Goal: Information Seeking & Learning: Find specific fact

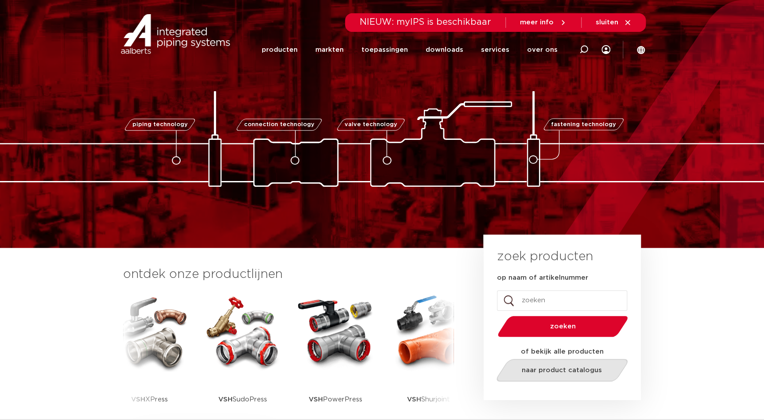
click at [549, 369] on span "naar product catalogus" at bounding box center [562, 370] width 80 height 7
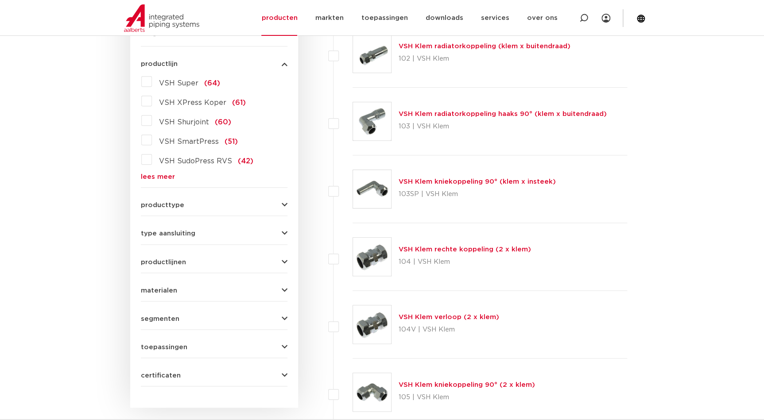
scroll to position [241, 0]
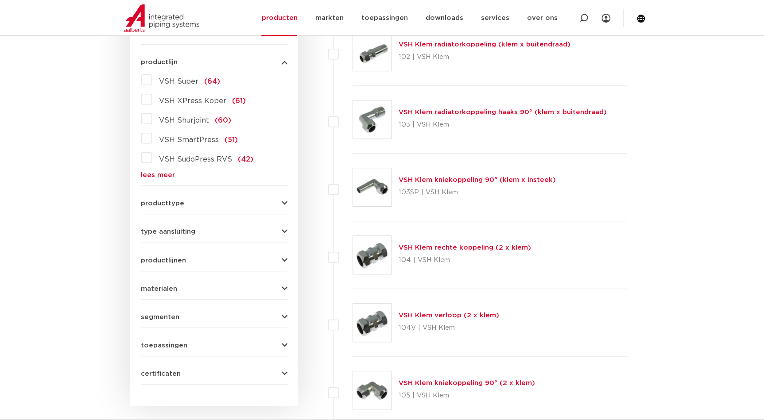
click at [217, 278] on div "materialen messing (311) roestvaststaal (190) staal (125) koper (107) brons (84…" at bounding box center [214, 285] width 147 height 14
click at [282, 288] on icon "button" at bounding box center [285, 289] width 6 height 7
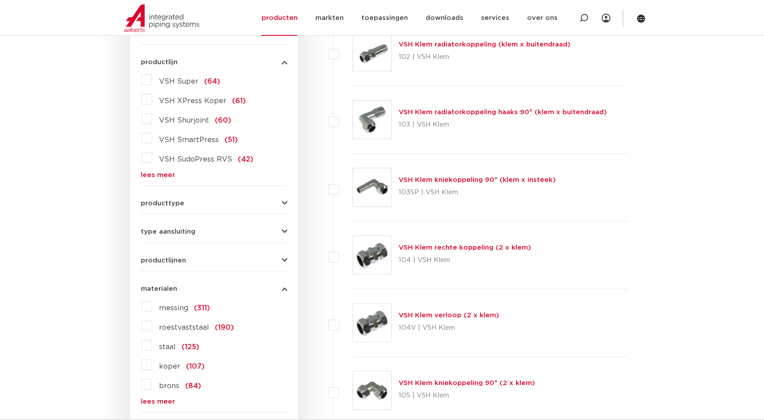
click at [168, 398] on link "lees meer" at bounding box center [214, 401] width 147 height 7
click at [152, 306] on label "messing (311)" at bounding box center [181, 306] width 58 height 14
click at [0, 0] on input "messing (311)" at bounding box center [0, 0] width 0 height 0
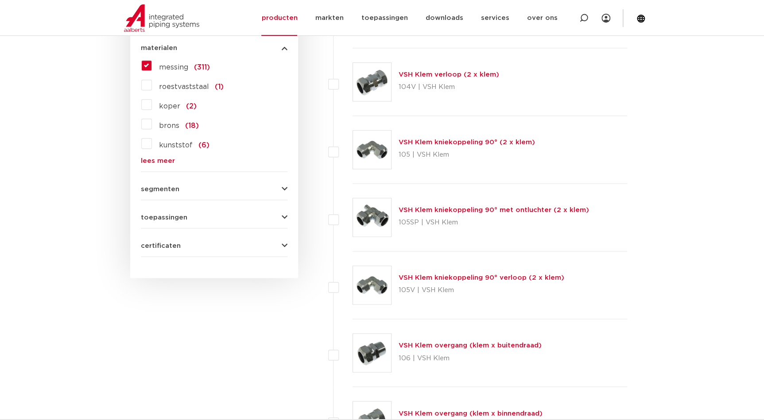
scroll to position [483, 0]
click at [474, 345] on link "VSH Klem overgang (klem x buitendraad)" at bounding box center [469, 345] width 143 height 7
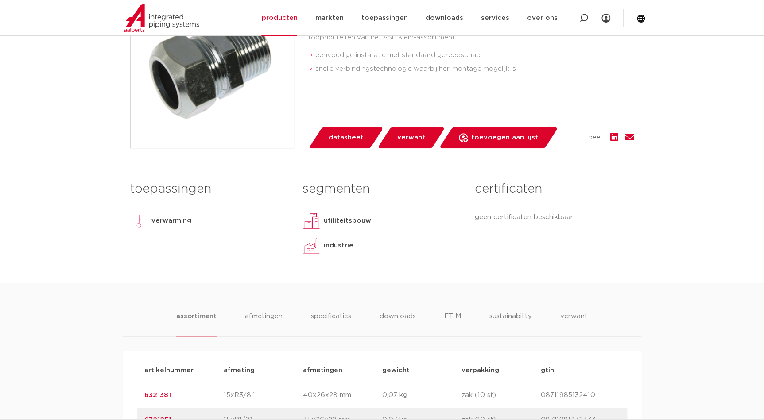
scroll to position [282, 0]
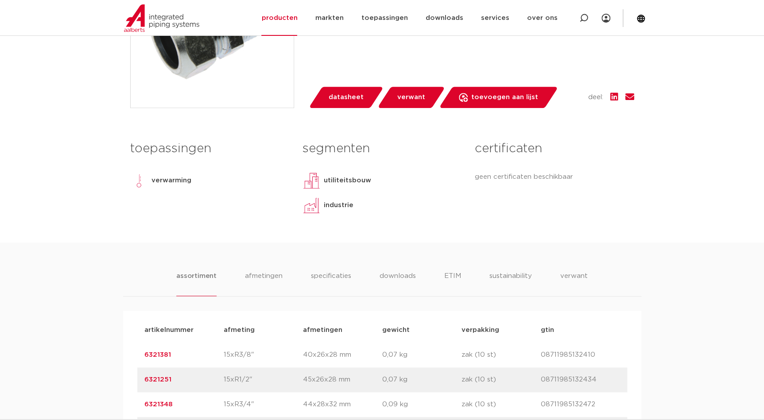
click at [167, 352] on link "6321381" at bounding box center [157, 355] width 27 height 7
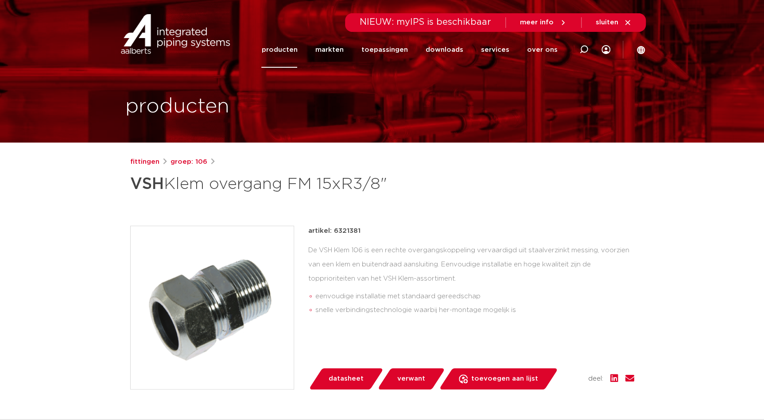
drag, startPoint x: 367, startPoint y: 232, endPoint x: 333, endPoint y: 231, distance: 33.7
click at [333, 231] on div "artikel: 6321381" at bounding box center [471, 231] width 326 height 11
copy p "6321381"
click at [158, 162] on link "fittingen" at bounding box center [144, 162] width 29 height 11
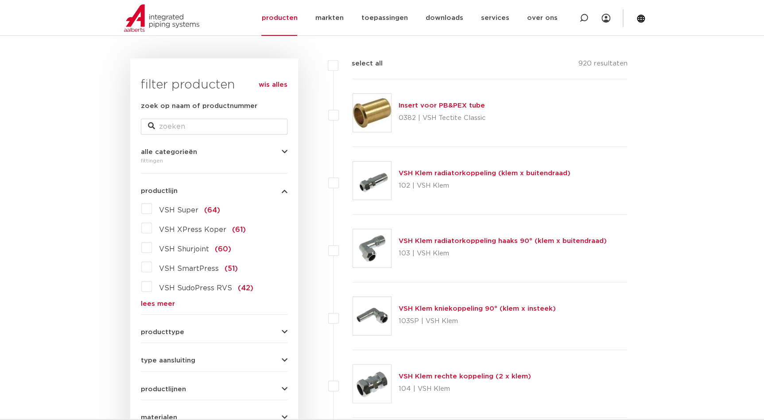
scroll to position [160, 0]
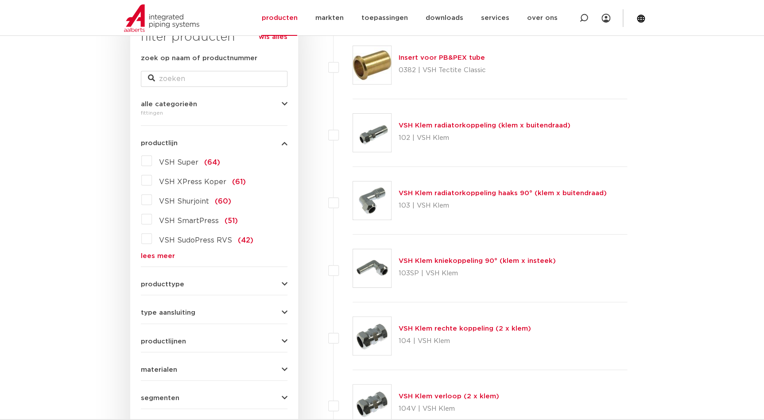
click at [203, 372] on form "zoek op naam of productnummer alle categorieën fittingen fittingen afsluiters b…" at bounding box center [214, 259] width 147 height 413
click at [283, 368] on icon "button" at bounding box center [285, 370] width 6 height 7
click at [152, 387] on label "messing (311)" at bounding box center [181, 387] width 58 height 14
click at [0, 0] on input "messing (311)" at bounding box center [0, 0] width 0 height 0
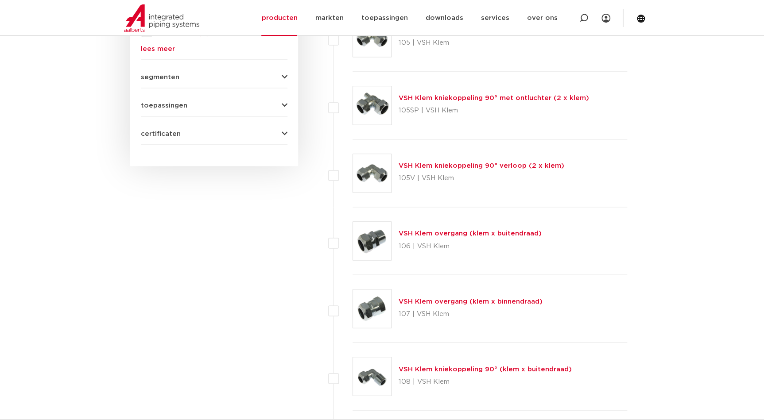
scroll to position [603, 0]
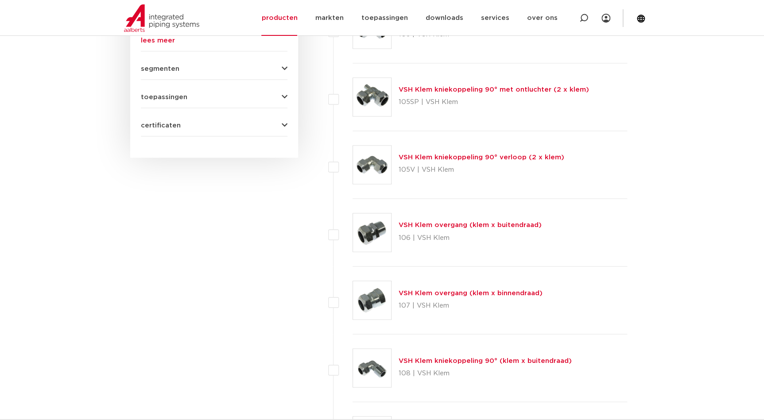
click at [474, 225] on link "VSH Klem overgang (klem x buitendraad)" at bounding box center [469, 225] width 143 height 7
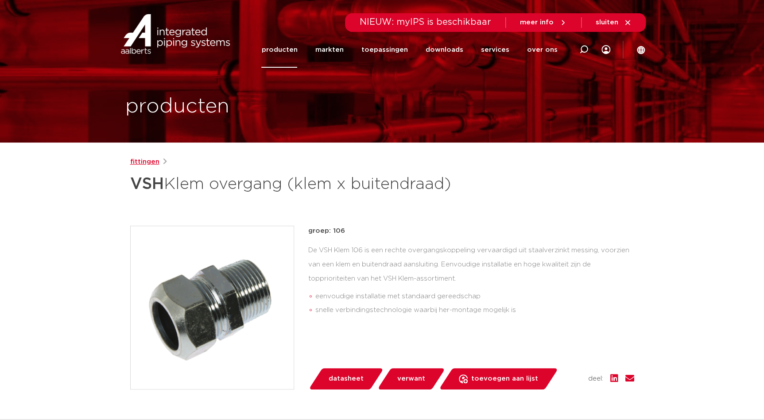
click at [148, 163] on link "fittingen" at bounding box center [144, 162] width 29 height 11
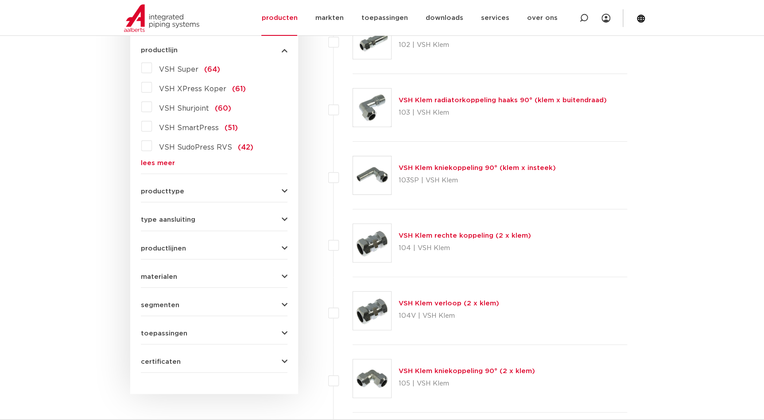
scroll to position [240, 0]
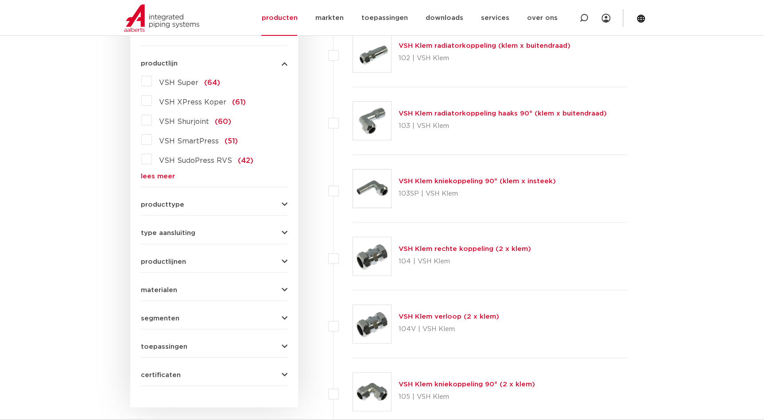
click at [209, 287] on button "materialen" at bounding box center [214, 290] width 147 height 7
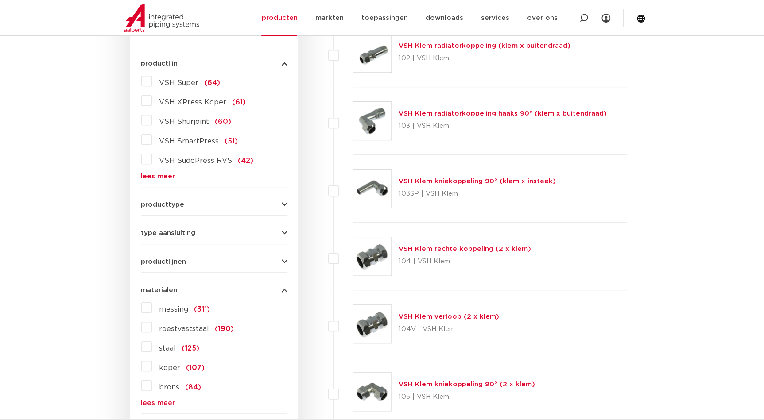
click at [152, 306] on label "messing (311)" at bounding box center [181, 308] width 58 height 14
click at [0, 0] on input "messing (311)" at bounding box center [0, 0] width 0 height 0
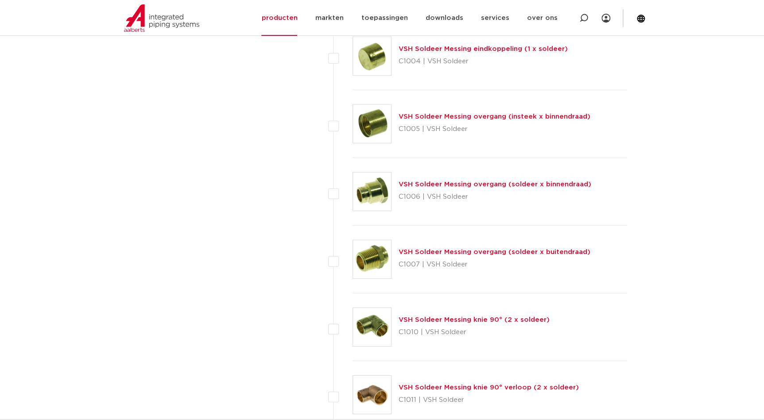
scroll to position [2816, 0]
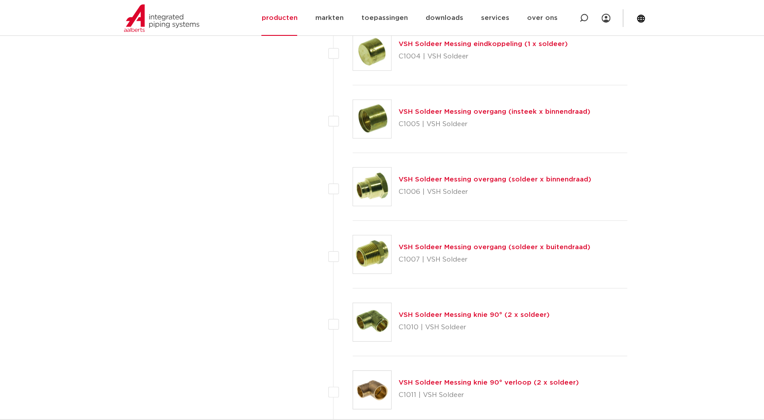
click at [461, 245] on link "VSH Soldeer Messing overgang (soldeer x buitendraad)" at bounding box center [494, 247] width 192 height 7
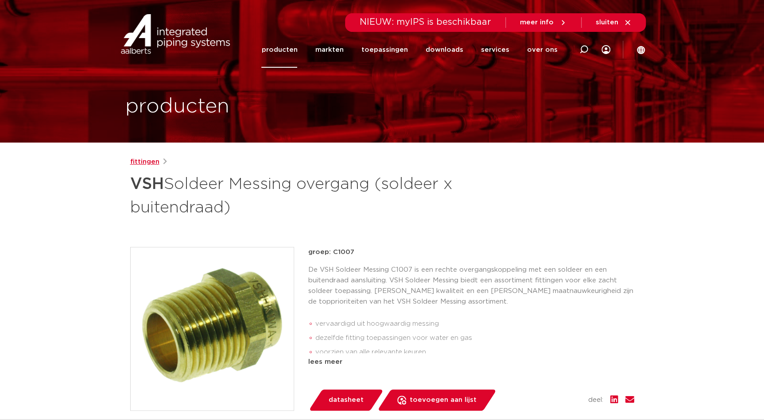
click at [156, 162] on link "fittingen" at bounding box center [144, 162] width 29 height 11
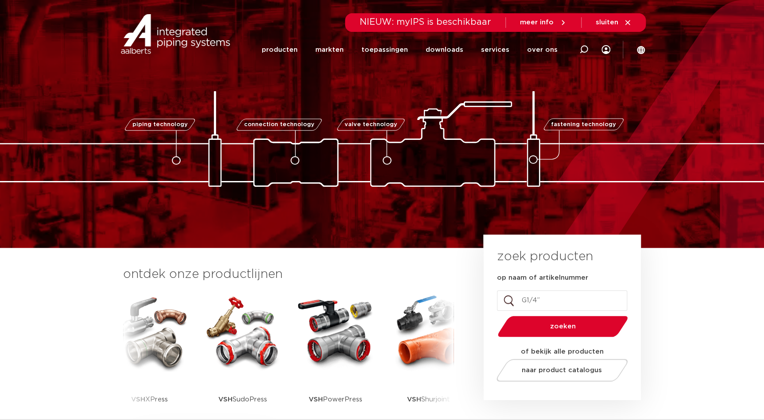
type input "G1/4”"
click at [494, 315] on button "zoeken" at bounding box center [562, 326] width 137 height 23
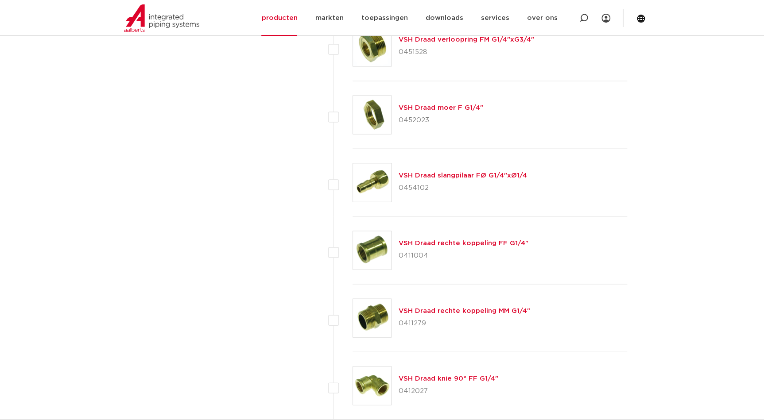
scroll to position [797, 0]
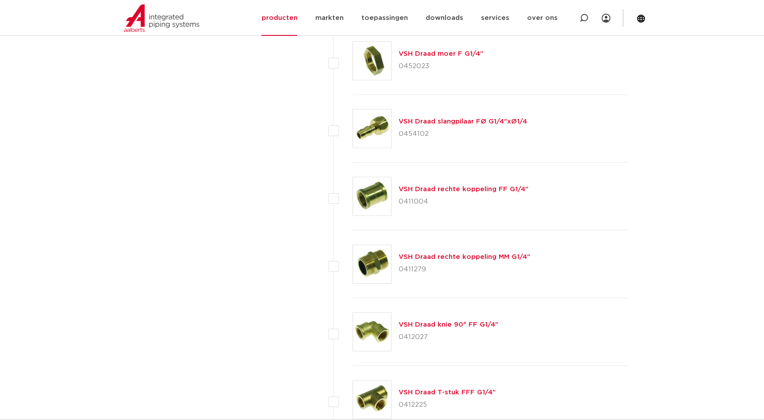
click at [491, 257] on link "VSH Draad rechte koppeling MM G1/4"" at bounding box center [463, 256] width 131 height 7
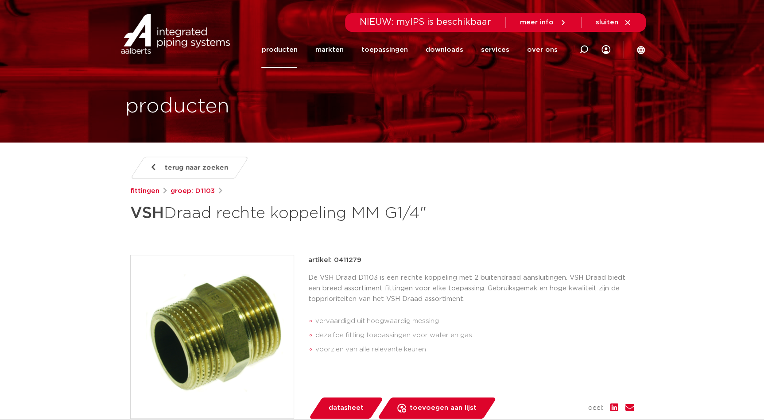
drag, startPoint x: 361, startPoint y: 262, endPoint x: 335, endPoint y: 260, distance: 26.7
click at [335, 260] on div "artikel: 0411279" at bounding box center [471, 260] width 326 height 11
drag, startPoint x: 335, startPoint y: 260, endPoint x: 356, endPoint y: 259, distance: 21.3
copy p "0411279"
click at [182, 166] on span "terug naar zoeken" at bounding box center [196, 168] width 63 height 14
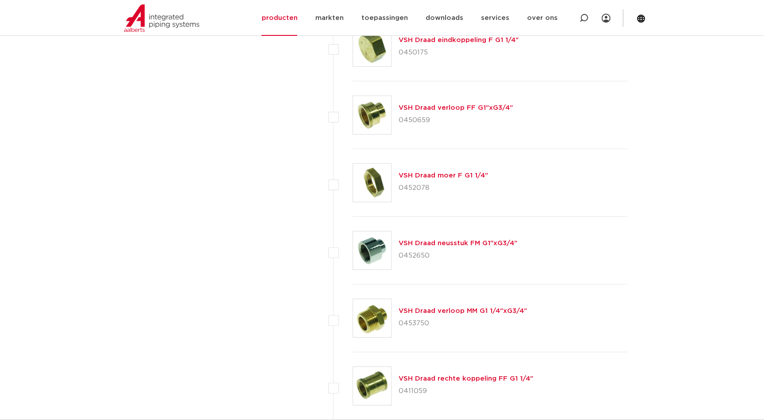
scroll to position [2930, 0]
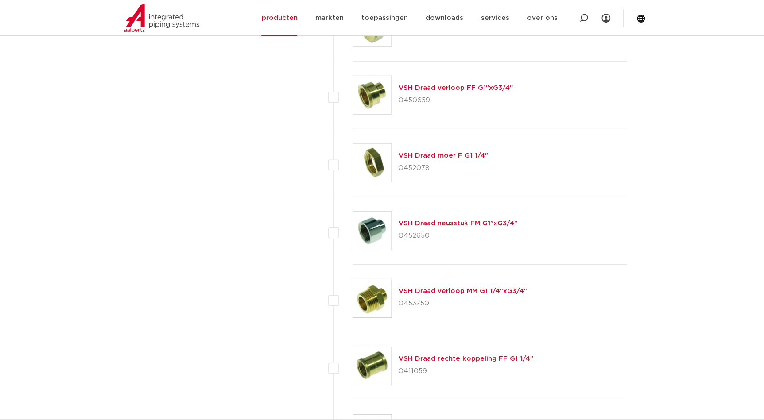
click at [435, 291] on link "VSH Draad verloop MM G1 1/4"xG3/4"" at bounding box center [462, 291] width 128 height 7
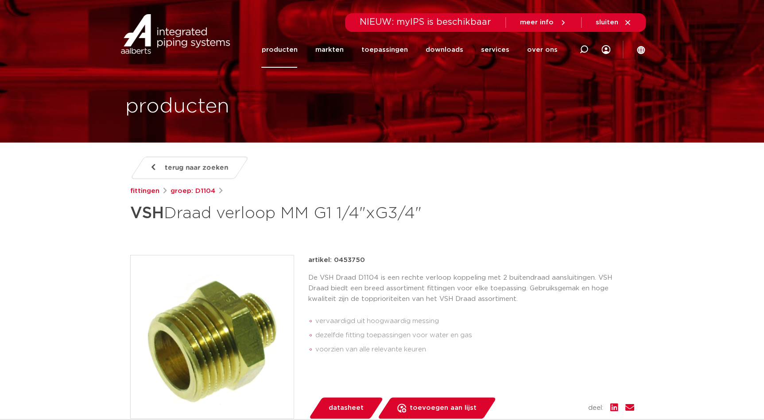
click at [203, 169] on span "terug naar zoeken" at bounding box center [196, 168] width 63 height 14
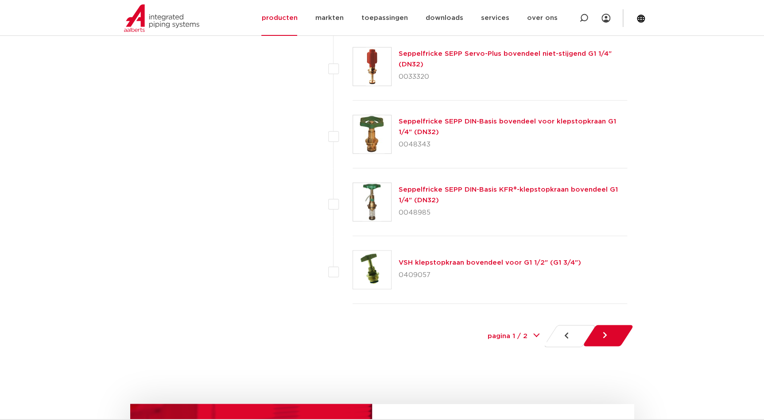
scroll to position [4057, 0]
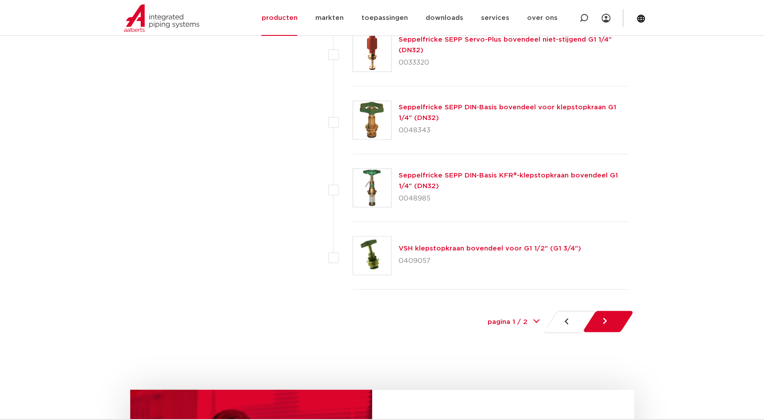
click at [609, 319] on link at bounding box center [608, 321] width 52 height 21
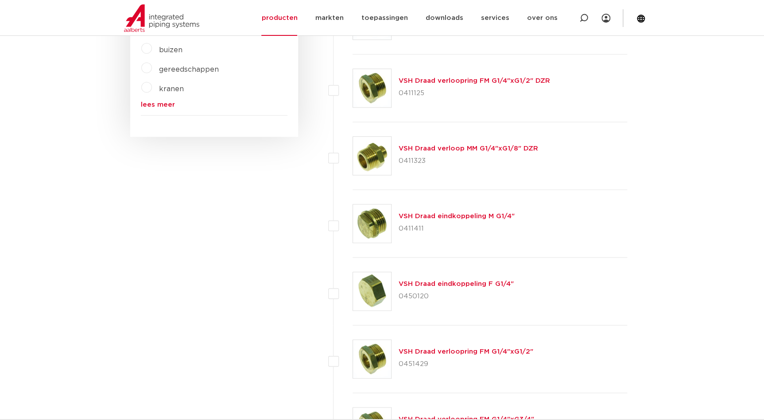
scroll to position [354, 0]
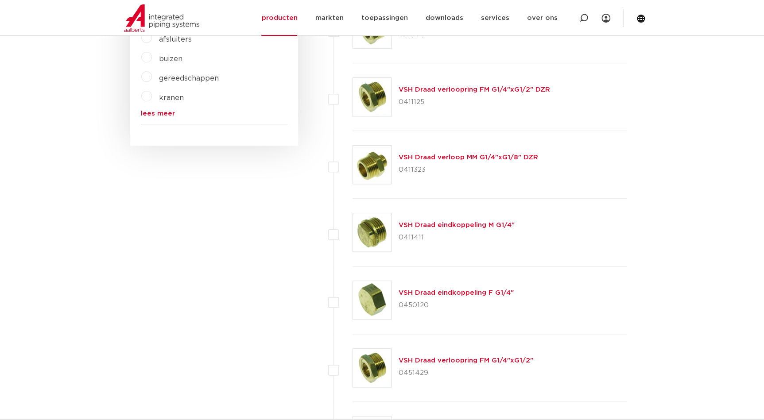
click at [451, 155] on link "VSH Draad verloop MM G1/4"xG1/8" DZR" at bounding box center [467, 157] width 139 height 7
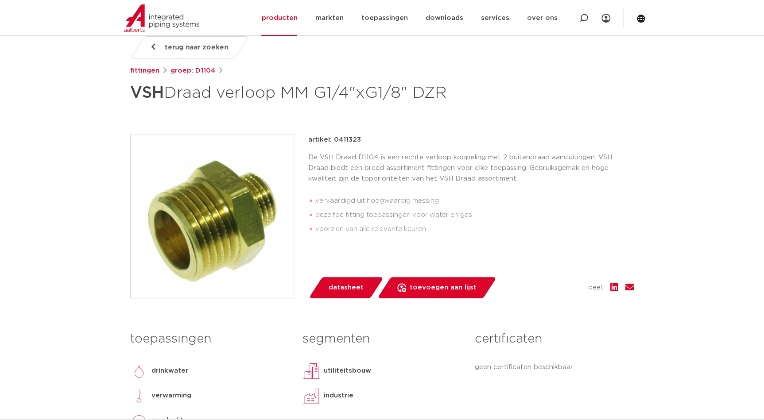
scroll to position [80, 0]
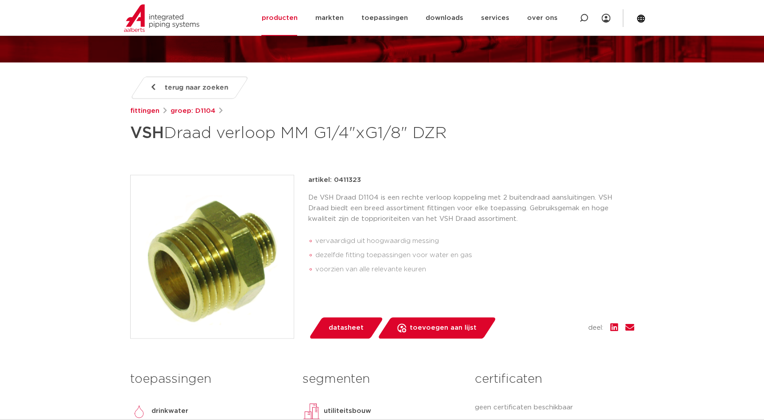
drag, startPoint x: 359, startPoint y: 179, endPoint x: 333, endPoint y: 180, distance: 25.7
click at [333, 180] on div "artikel: 0411323" at bounding box center [471, 180] width 326 height 11
copy p "0411323"
click at [193, 90] on span "terug naar zoeken" at bounding box center [196, 88] width 63 height 14
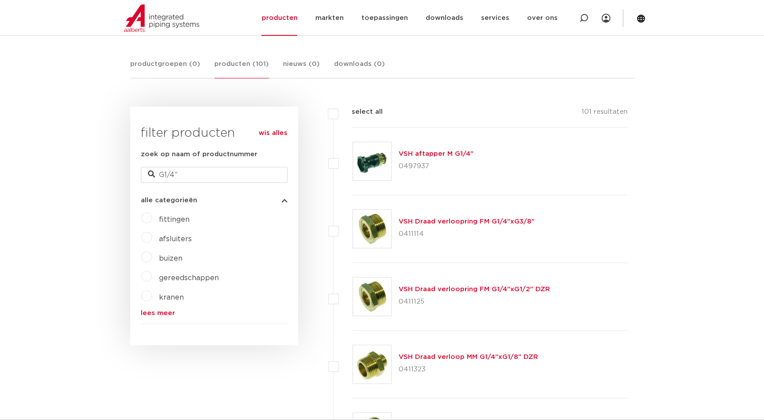
scroll to position [153, 0]
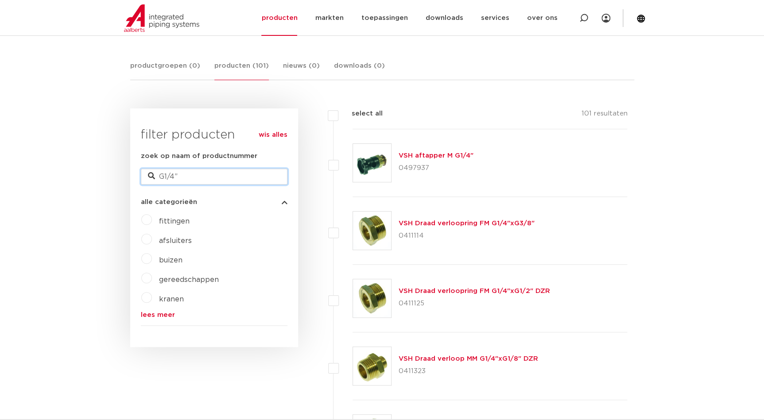
click at [210, 170] on input "G1/4”" at bounding box center [214, 177] width 147 height 16
type input "G1/4”x15"
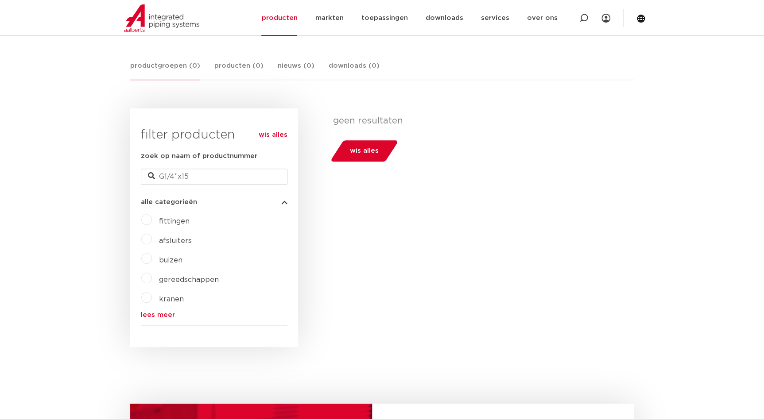
scroll to position [153, 0]
click at [210, 171] on input "G1/4”x15" at bounding box center [214, 177] width 147 height 16
type input "G1/4”*15"
click at [210, 171] on input "G1/4”*15" at bounding box center [214, 177] width 147 height 16
type input "G1/4”"
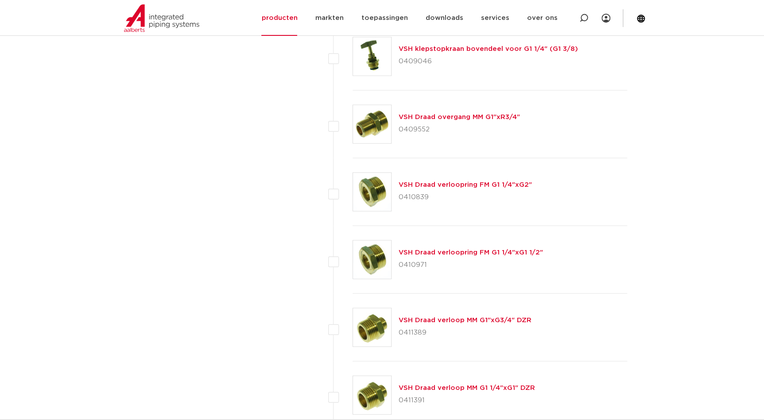
scroll to position [2447, 0]
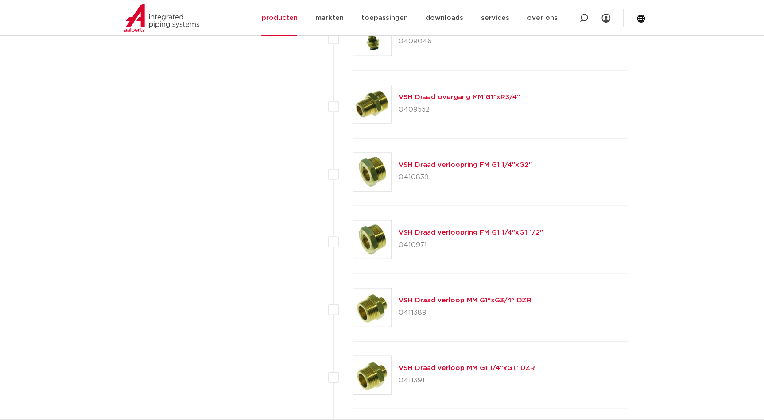
click at [521, 298] on link "VSH Draad verloop MM G1"xG3/4" DZR" at bounding box center [464, 300] width 133 height 7
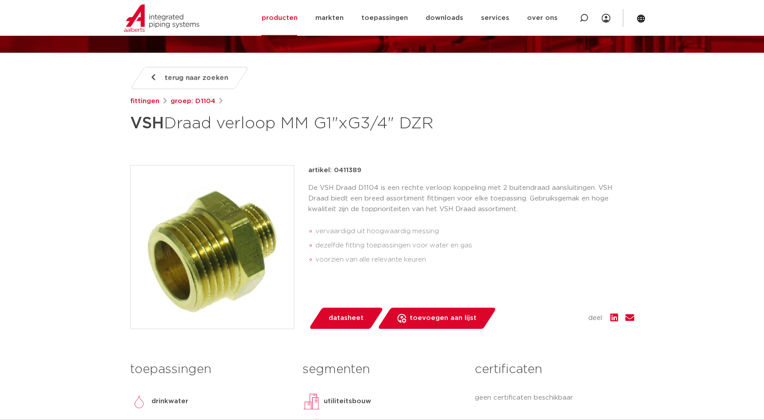
scroll to position [40, 0]
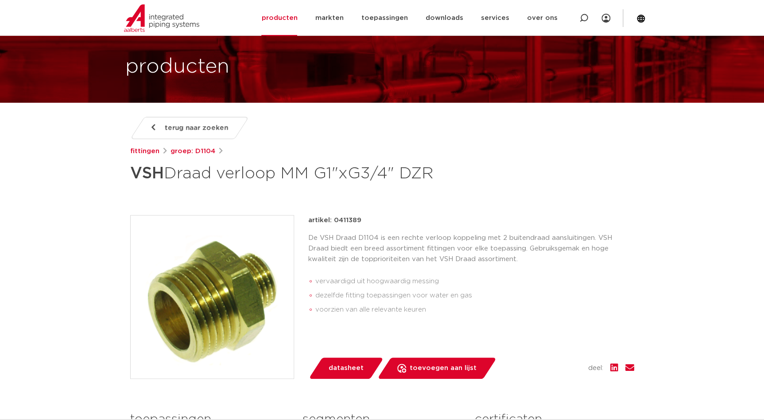
click at [189, 127] on span "terug naar zoeken" at bounding box center [196, 128] width 63 height 14
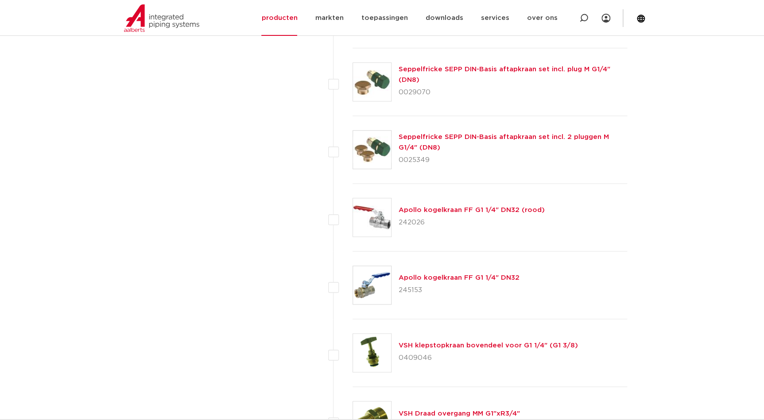
click at [151, 162] on div "wis alles filter producten zoek op naam of productnummer G1/4” alle categorieën…" at bounding box center [214, 195] width 168 height 4129
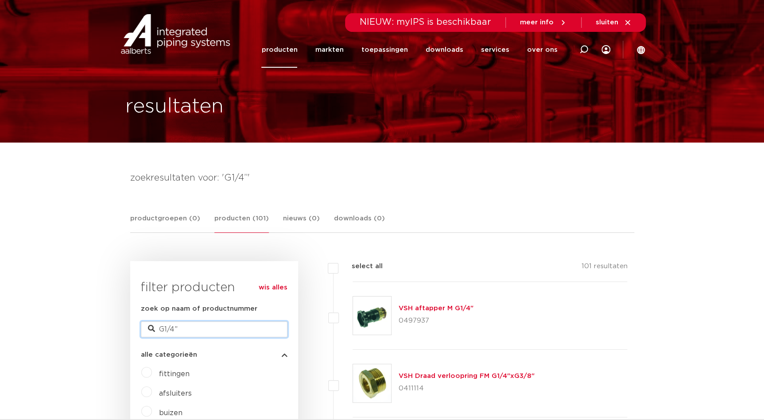
click at [156, 328] on input "G1/4”" at bounding box center [214, 329] width 147 height 16
type input "15*G1/4”"
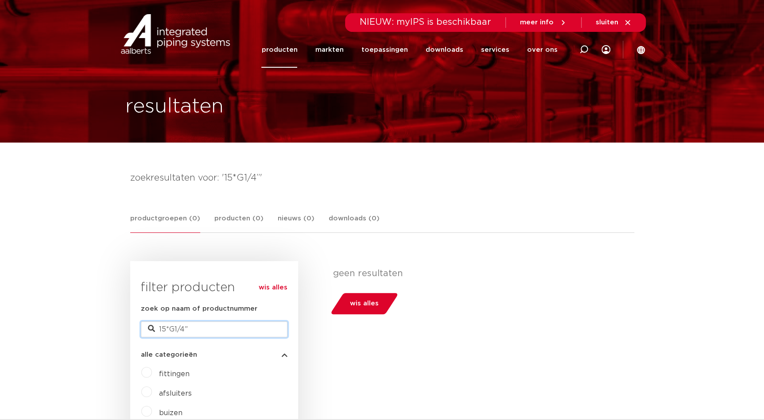
drag, startPoint x: 168, startPoint y: 328, endPoint x: 170, endPoint y: 341, distance: 13.0
click at [169, 329] on input "15*G1/4”" at bounding box center [214, 329] width 147 height 16
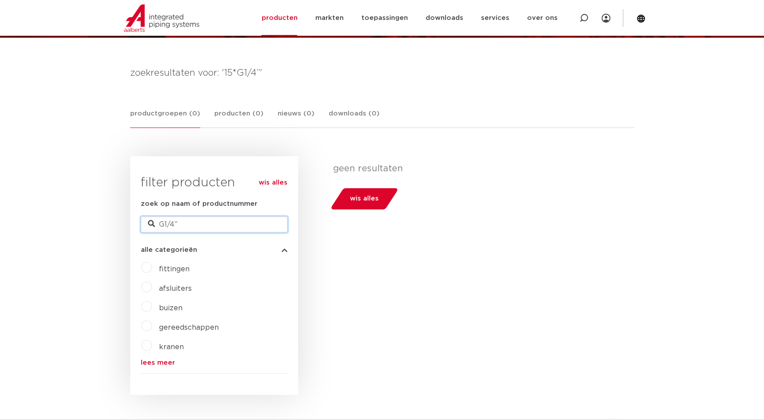
scroll to position [120, 0]
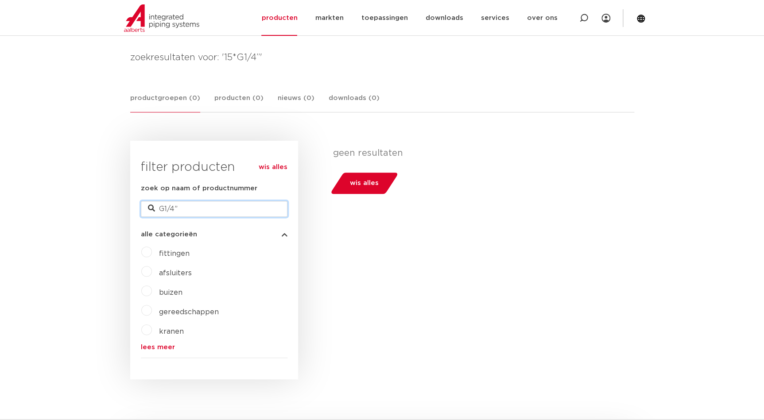
click at [213, 204] on input "G1/4”" at bounding box center [214, 209] width 147 height 16
type input "G1/4”"
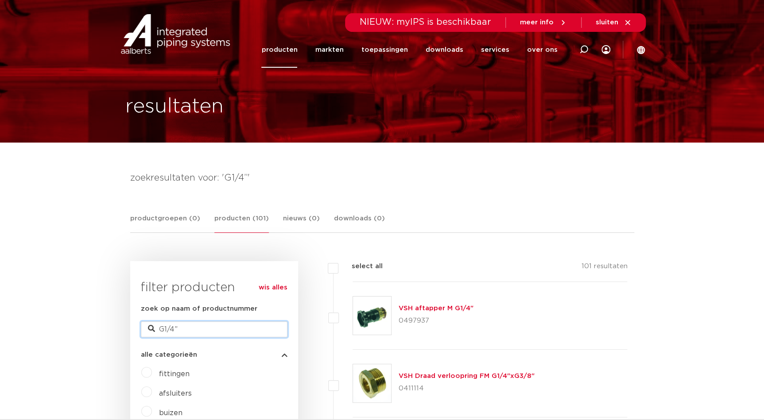
drag, startPoint x: 200, startPoint y: 327, endPoint x: 122, endPoint y: 326, distance: 77.5
type input "r15"
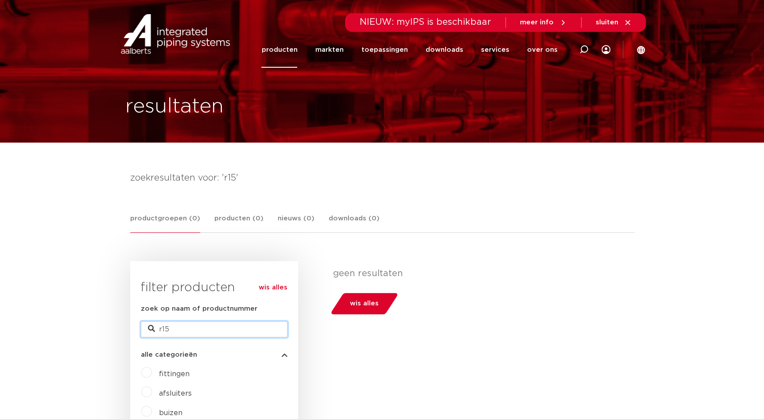
click at [184, 326] on input "r15" at bounding box center [214, 329] width 147 height 16
type input "r"
click at [152, 370] on label "fittingen" at bounding box center [171, 372] width 38 height 14
click at [236, 329] on input "r15" at bounding box center [214, 329] width 147 height 16
type input "r"
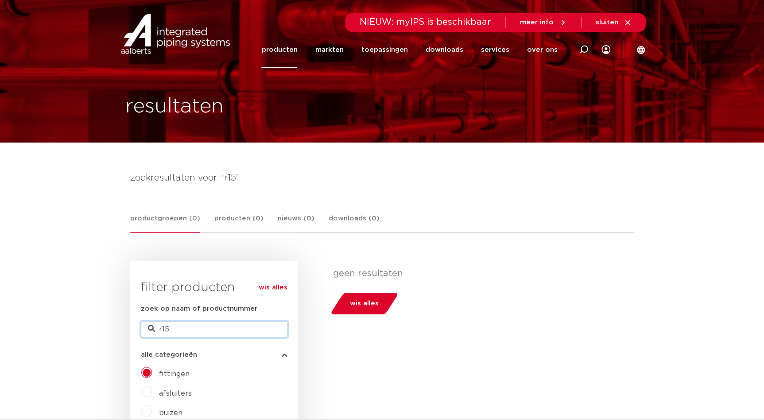
click at [236, 329] on input "r15" at bounding box center [214, 329] width 147 height 16
type input "r"
click at [278, 291] on link "wis alles" at bounding box center [273, 287] width 29 height 11
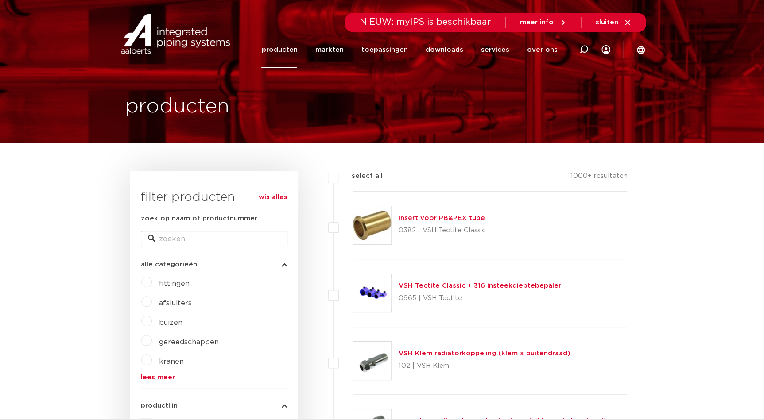
click at [152, 282] on label "fittingen" at bounding box center [171, 282] width 38 height 14
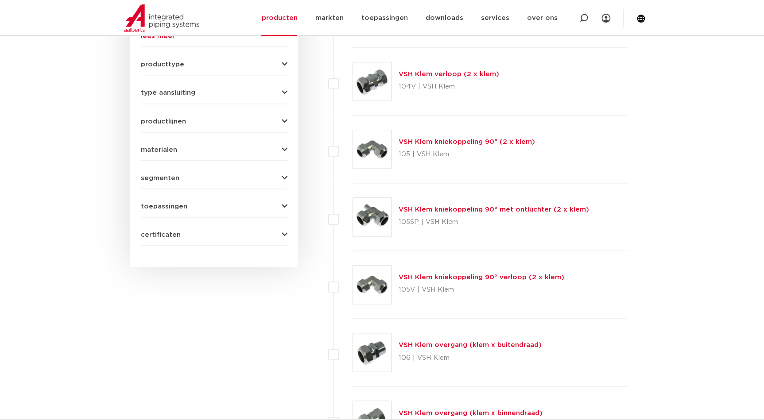
scroll to position [523, 0]
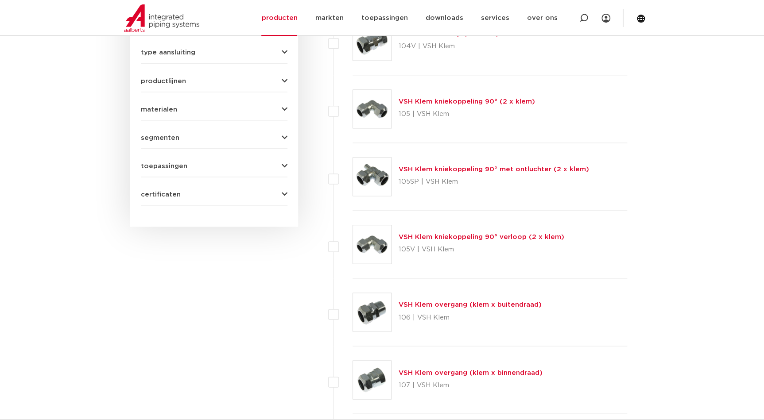
click at [493, 303] on link "VSH Klem overgang (klem x buitendraad)" at bounding box center [469, 305] width 143 height 7
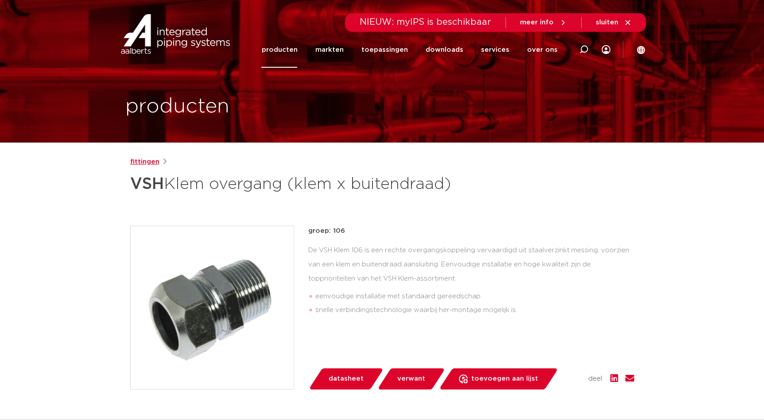
click at [147, 162] on link "fittingen" at bounding box center [144, 162] width 29 height 11
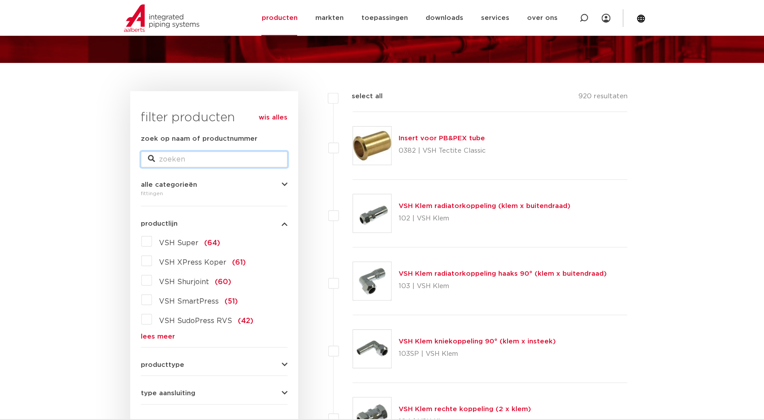
click at [167, 161] on input "zoek op naam of productnummer" at bounding box center [214, 159] width 147 height 16
type input "R15""
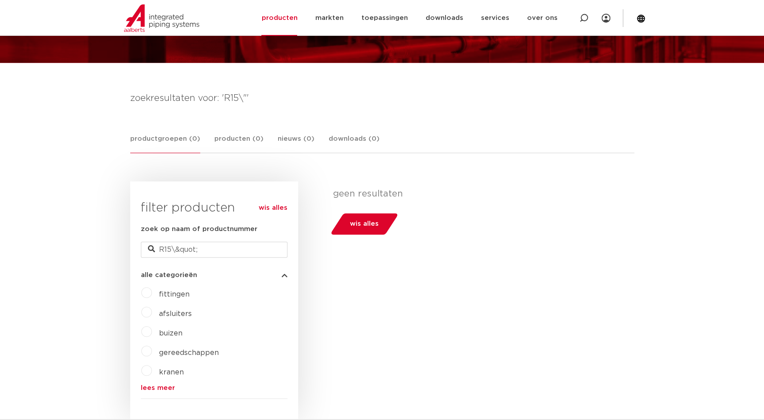
scroll to position [80, 0]
click at [215, 248] on input "R15\&quot;" at bounding box center [214, 250] width 147 height 16
type input "R15"
click at [264, 209] on link "wis alles" at bounding box center [273, 208] width 29 height 11
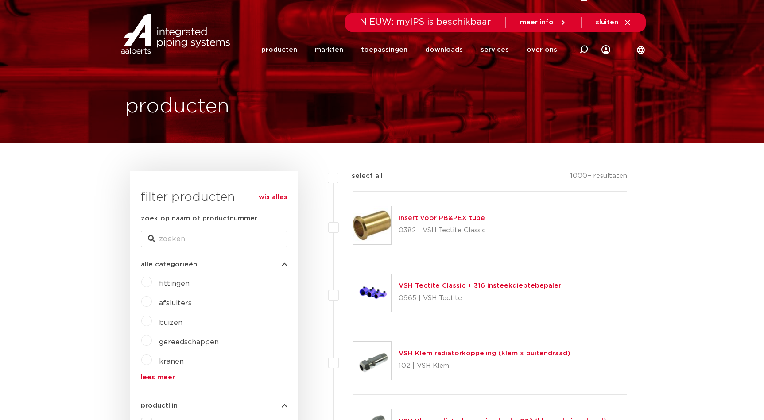
click at [152, 283] on label "fittingen" at bounding box center [171, 282] width 38 height 14
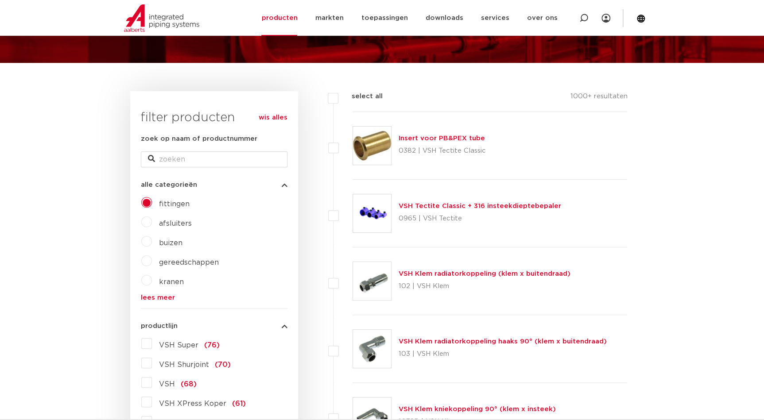
scroll to position [80, 0]
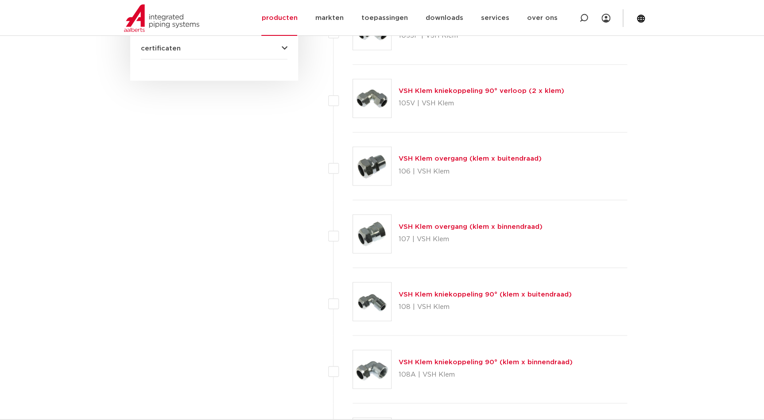
scroll to position [683, 0]
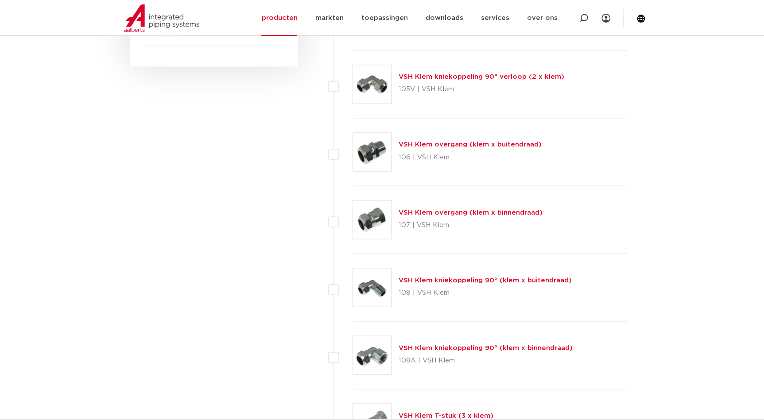
click at [439, 277] on link "VSH Klem kniekoppeling 90° (klem x buitendraad)" at bounding box center [484, 280] width 173 height 7
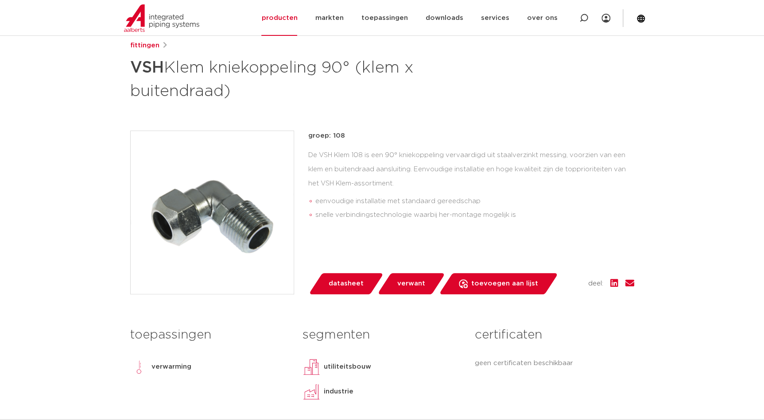
scroll to position [40, 0]
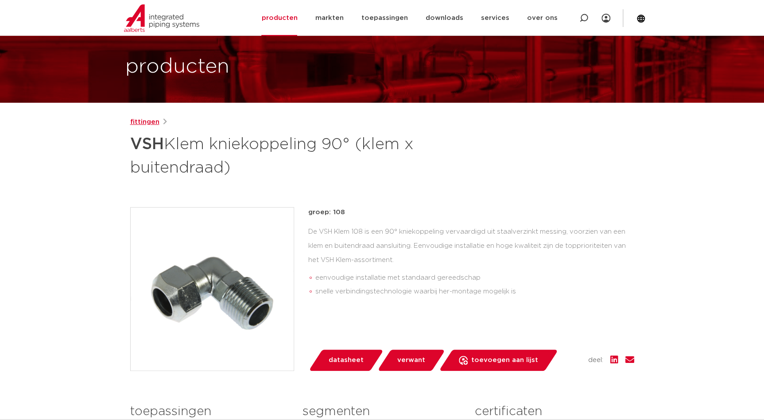
click at [154, 123] on link "fittingen" at bounding box center [144, 122] width 29 height 11
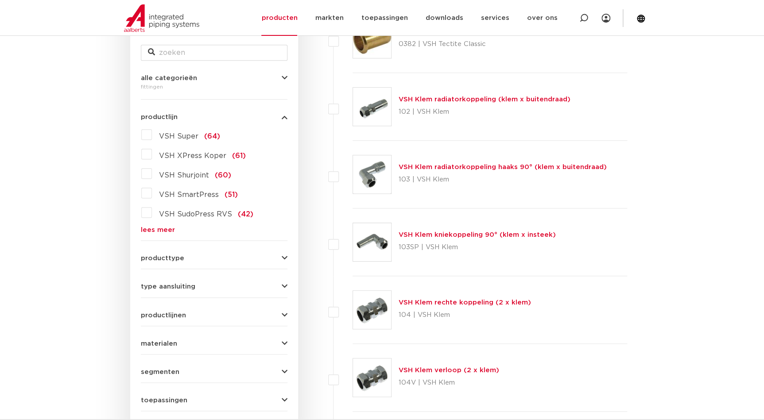
scroll to position [201, 0]
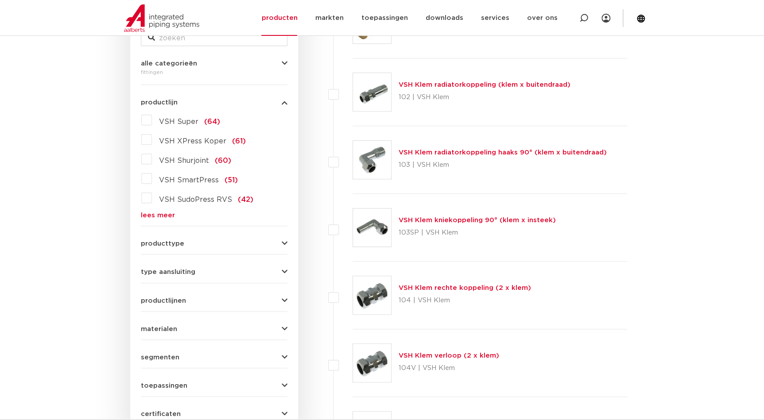
click at [159, 328] on span "materialen" at bounding box center [159, 329] width 36 height 7
click at [152, 343] on label "messing (311)" at bounding box center [181, 347] width 58 height 14
click at [0, 0] on input "messing (311)" at bounding box center [0, 0] width 0 height 0
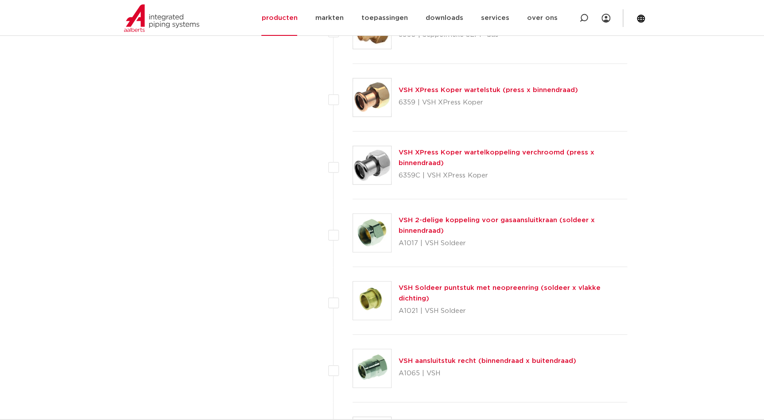
scroll to position [2133, 0]
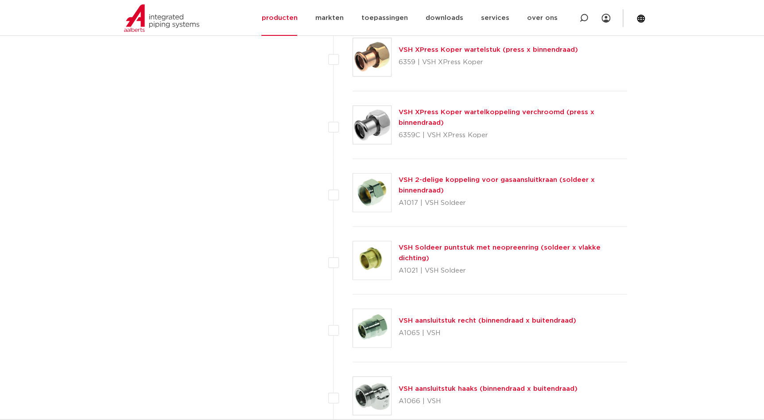
click at [518, 319] on link "VSH aansluitstuk recht (binnendraad x buitendraad)" at bounding box center [487, 320] width 178 height 7
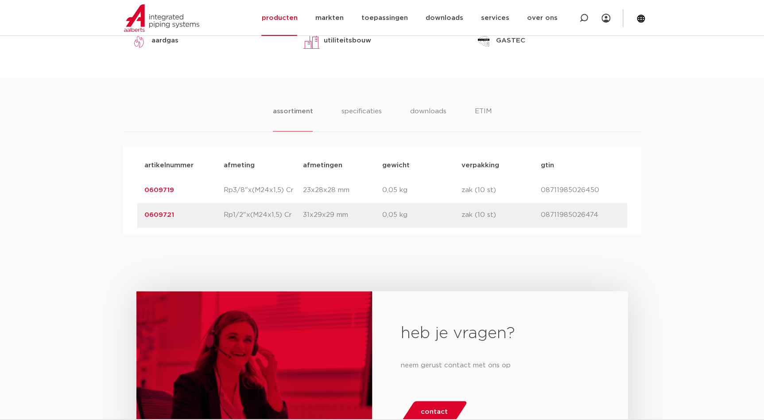
scroll to position [402, 0]
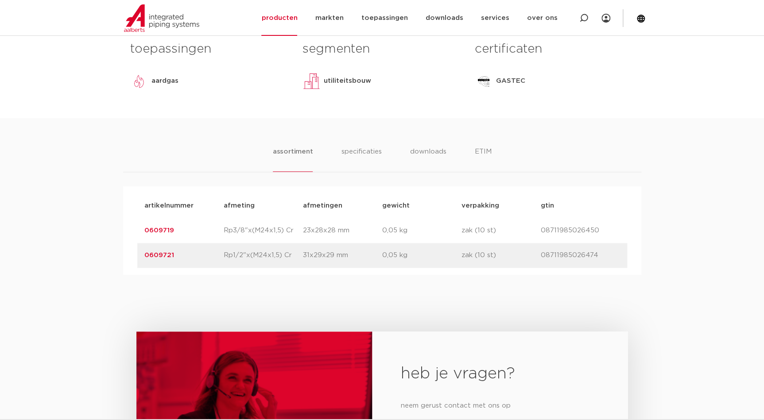
click at [151, 257] on link "0609721" at bounding box center [159, 255] width 30 height 7
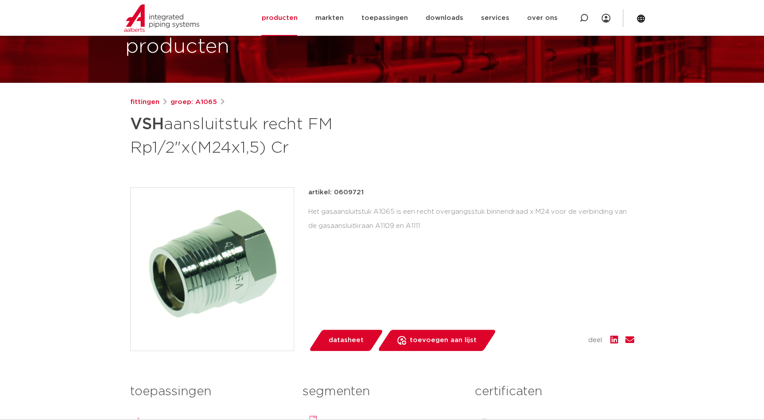
scroll to position [40, 0]
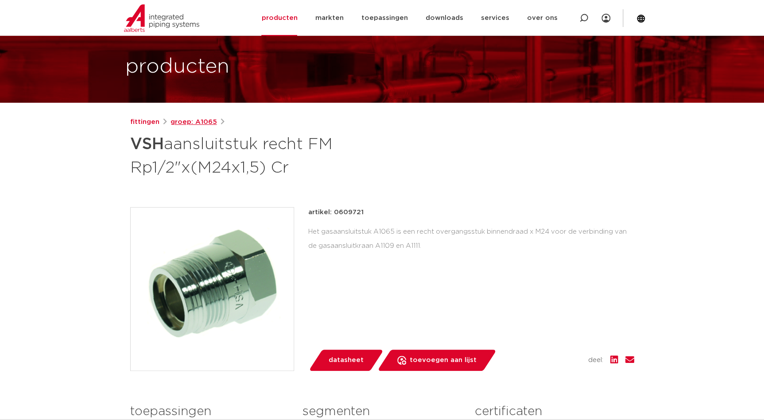
click at [213, 120] on link "groep: A1065" at bounding box center [193, 122] width 46 height 11
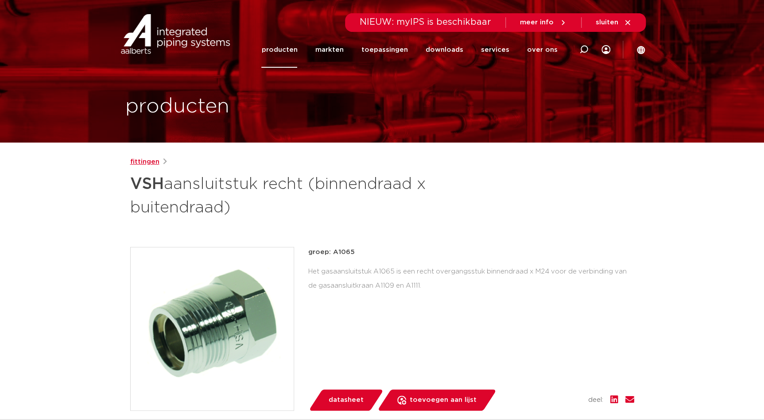
click at [151, 160] on link "fittingen" at bounding box center [144, 162] width 29 height 11
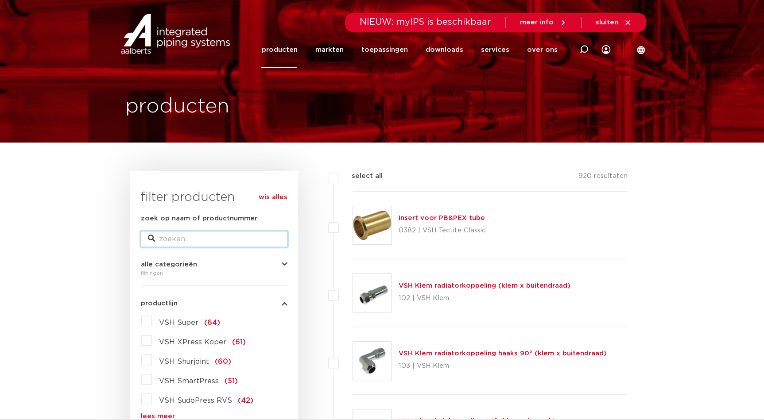
click at [172, 239] on input "zoek op naam of productnummer" at bounding box center [214, 239] width 147 height 16
paste input "G1/4”"
type input "G1/4”"
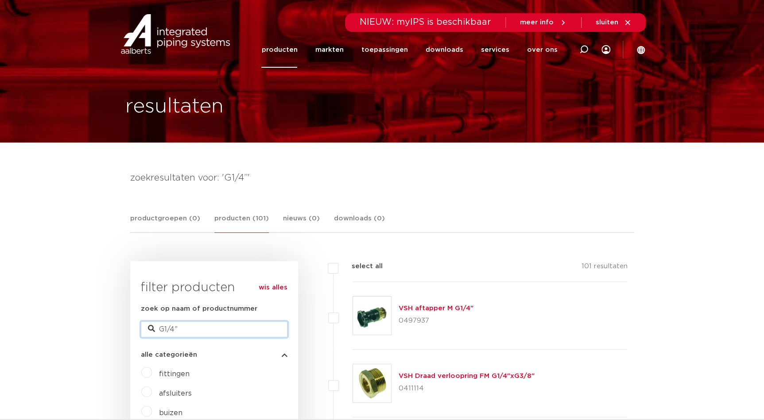
click at [200, 331] on input "G1/4”" at bounding box center [214, 329] width 147 height 16
type input "G"
type input "knelfitting"
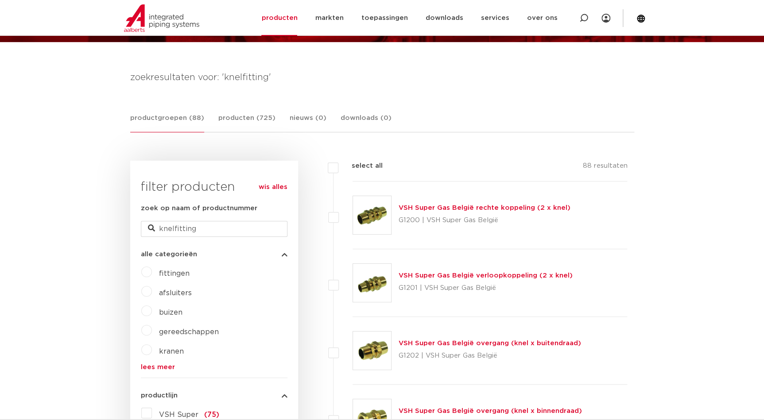
scroll to position [120, 0]
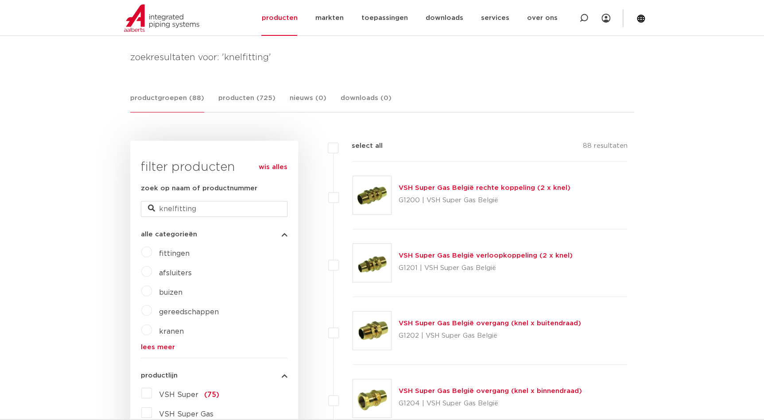
click at [482, 256] on link "VSH Super Gas België verloopkoppeling (2 x knel)" at bounding box center [485, 255] width 174 height 7
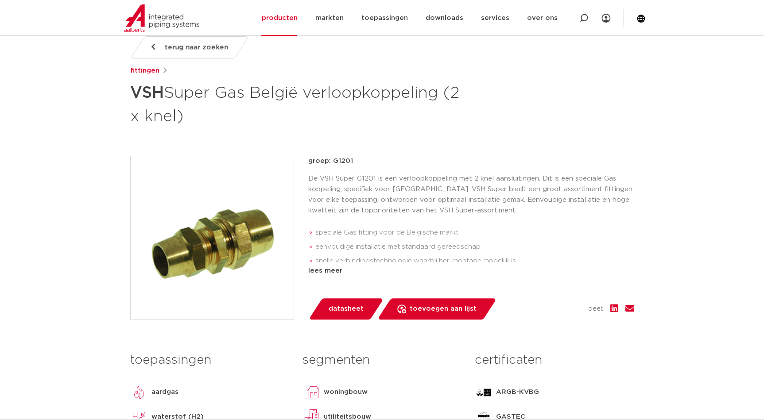
scroll to position [40, 0]
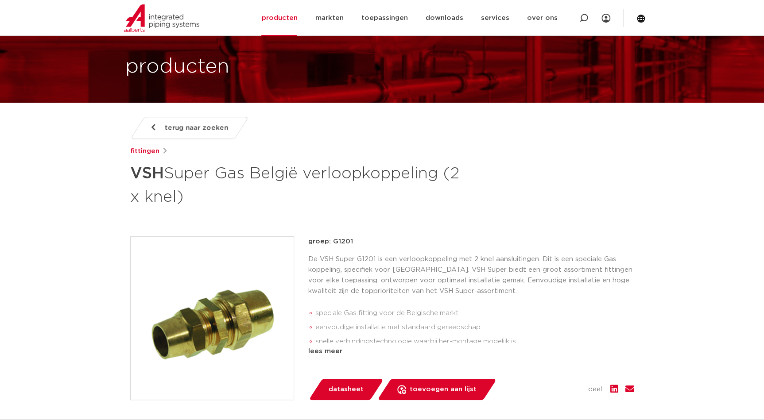
click at [165, 131] on span "terug naar zoeken" at bounding box center [196, 128] width 63 height 14
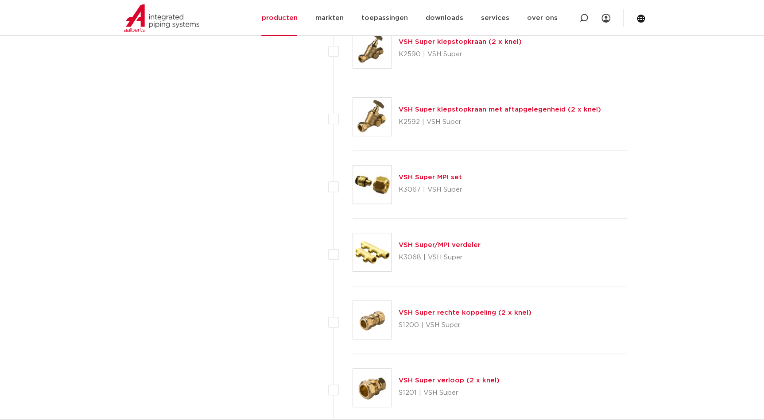
scroll to position [1771, 0]
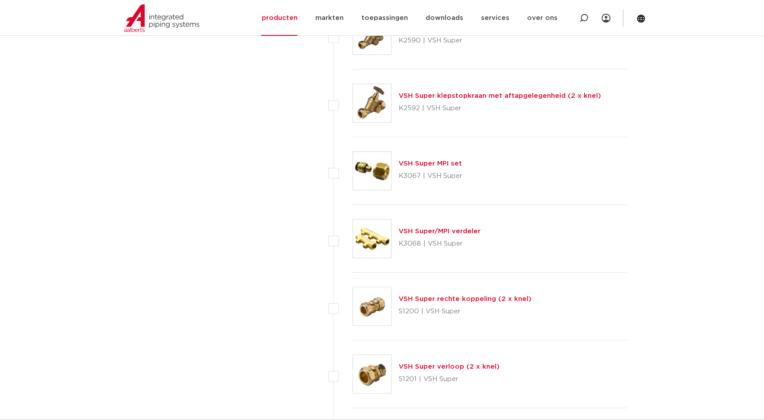
click at [474, 366] on link "VSH Super verloop (2 x knel)" at bounding box center [448, 366] width 101 height 7
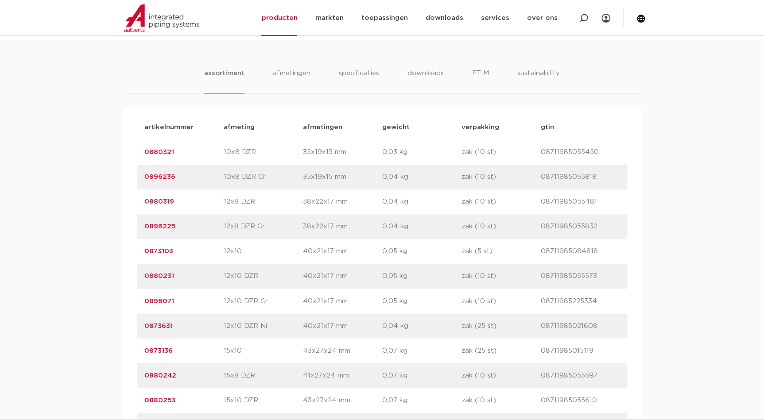
scroll to position [563, 0]
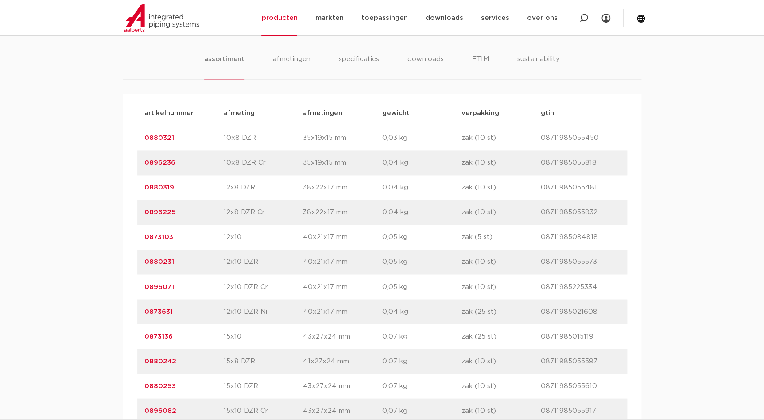
click at [171, 336] on link "0873136" at bounding box center [158, 336] width 28 height 7
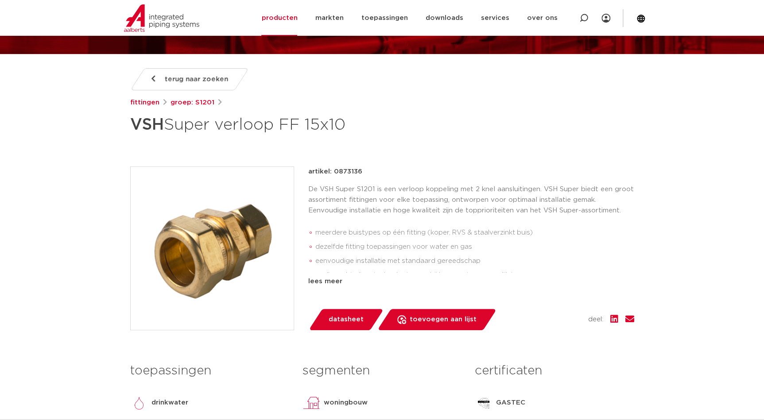
scroll to position [80, 0]
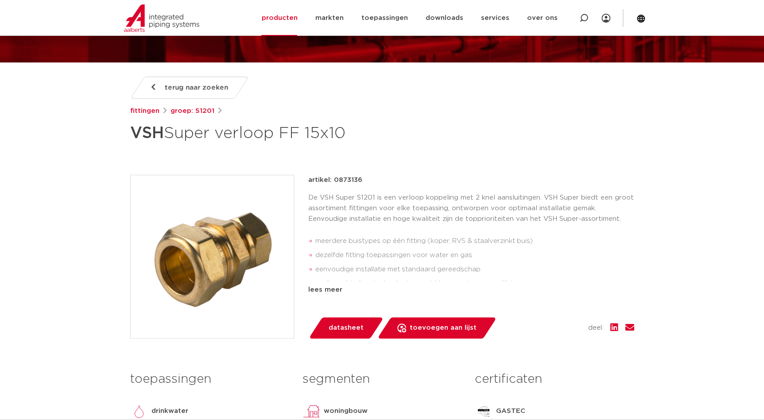
drag, startPoint x: 365, startPoint y: 179, endPoint x: 334, endPoint y: 175, distance: 30.8
click at [334, 175] on div "artikel: 0873136" at bounding box center [471, 180] width 326 height 11
drag, startPoint x: 334, startPoint y: 175, endPoint x: 339, endPoint y: 182, distance: 8.4
copy p "0873136"
